Goal: Obtain resource: Download file/media

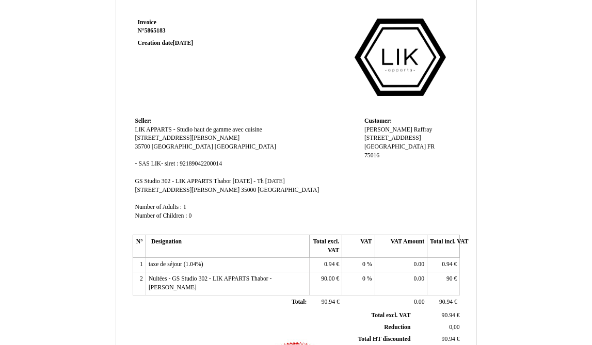
scroll to position [34, 0]
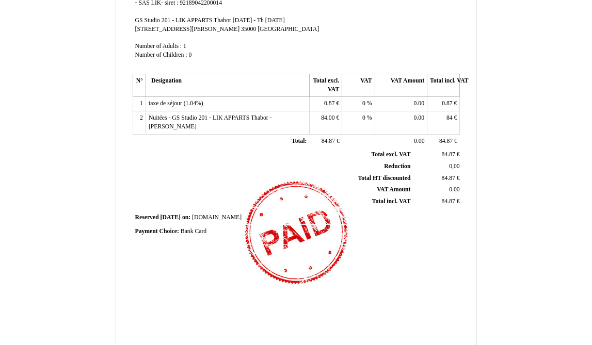
scroll to position [262, 0]
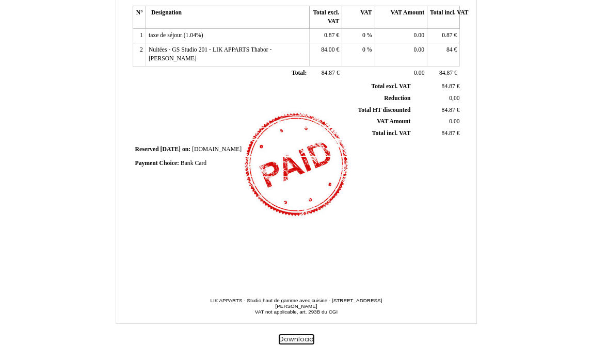
click at [301, 340] on button "Download" at bounding box center [297, 339] width 36 height 11
